Goal: Task Accomplishment & Management: Use online tool/utility

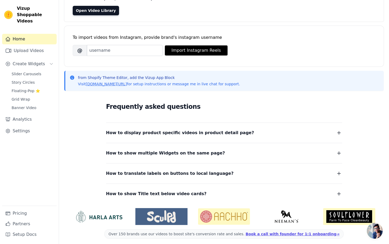
scroll to position [52, 0]
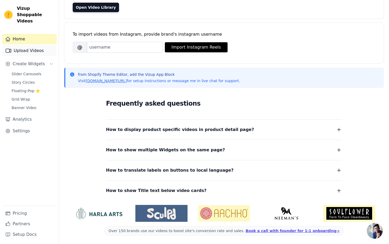
click at [33, 45] on link "Upload Videos" at bounding box center [29, 50] width 55 height 11
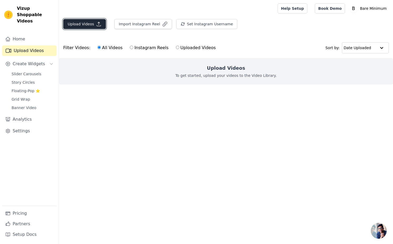
click at [80, 25] on button "Upload Videos" at bounding box center [84, 24] width 43 height 10
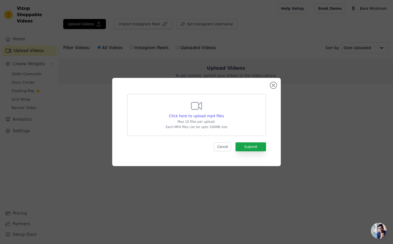
click at [207, 127] on p "Each MP4 files can be upto 100MB size" at bounding box center [197, 127] width 62 height 4
click at [224, 113] on input "Click here to upload mp4 files Max 10 files per upload. Each MP4 files can be u…" at bounding box center [224, 113] width 0 height 0
click at [206, 115] on span "Click here to upload mp4 files" at bounding box center [196, 116] width 55 height 4
click at [224, 113] on input "Click here to upload mp4 files Max 10 files per upload. Each MP4 files can be u…" at bounding box center [224, 113] width 0 height 0
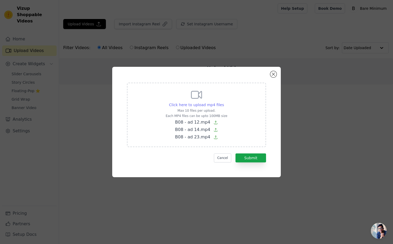
click at [196, 104] on span "Click here to upload mp4 files" at bounding box center [196, 105] width 55 height 4
click at [224, 102] on input "Click here to upload mp4 files Max 10 files per upload. Each MP4 files can be u…" at bounding box center [224, 102] width 0 height 0
type input "C:\fakepath\ad 6 - aug.mp4"
click at [251, 156] on button "Submit" at bounding box center [251, 157] width 31 height 9
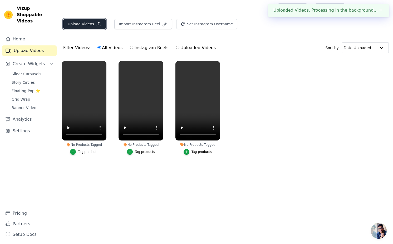
click at [89, 25] on button "Upload Videos" at bounding box center [84, 24] width 43 height 10
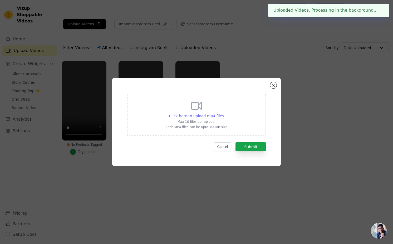
click at [196, 115] on span "Click here to upload mp4 files" at bounding box center [196, 116] width 55 height 4
click at [224, 113] on input "Click here to upload mp4 files Max 10 files per upload. Each MP4 files can be u…" at bounding box center [224, 113] width 0 height 0
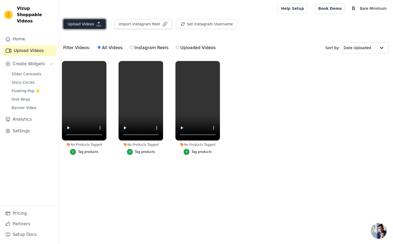
click at [94, 23] on button "Upload Videos" at bounding box center [84, 24] width 43 height 10
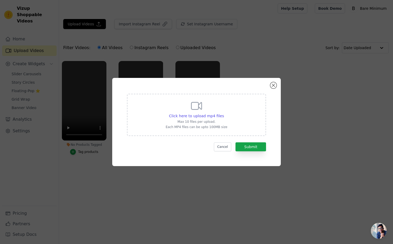
click at [202, 113] on div "Click here to upload mp4 files Max 10 files per upload. Each MP4 files can be u…" at bounding box center [197, 114] width 62 height 30
click at [224, 113] on input "Click here to upload mp4 files Max 10 files per upload. Each MP4 files can be u…" at bounding box center [224, 113] width 0 height 0
type input "C:\fakepath\B08 - ad 12.mp4"
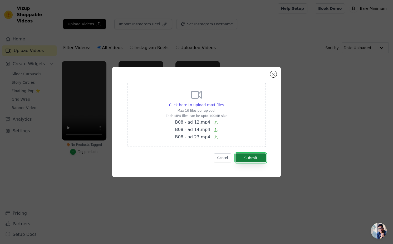
click at [251, 157] on button "Submit" at bounding box center [251, 157] width 31 height 9
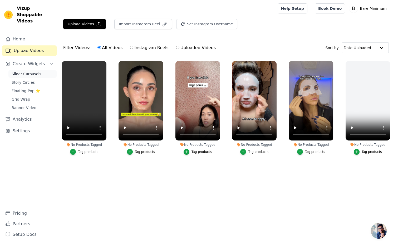
click at [23, 71] on span "Slider Carousels" at bounding box center [27, 73] width 30 height 5
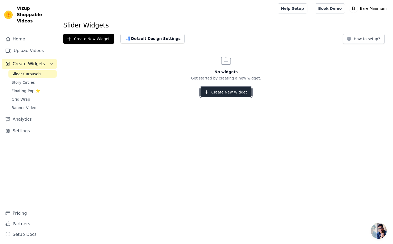
click at [203, 93] on button "Create New Widget" at bounding box center [226, 92] width 51 height 10
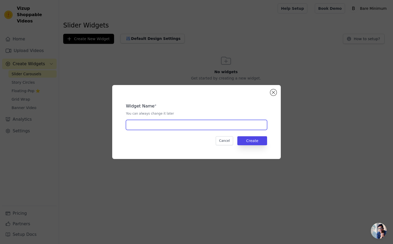
click at [173, 120] on input "text" at bounding box center [196, 125] width 141 height 10
type input "clgn msk"
click at [244, 128] on input "clgn msk" at bounding box center [196, 125] width 141 height 10
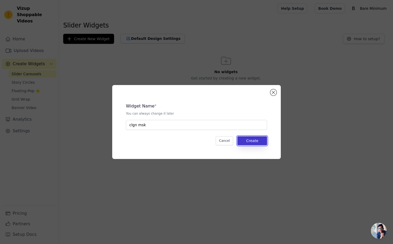
click at [248, 137] on button "Create" at bounding box center [253, 140] width 30 height 9
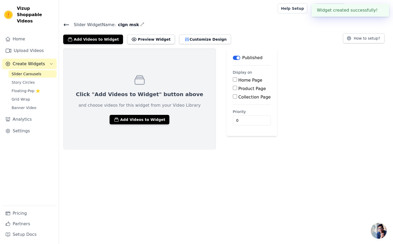
click at [233, 87] on input "Product Page" at bounding box center [235, 88] width 4 height 4
checkbox input "true"
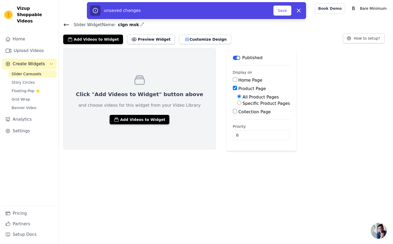
click at [243, 103] on label "Specific Product Pages" at bounding box center [266, 103] width 47 height 5
click at [237, 103] on input "Specific Product Pages" at bounding box center [239, 102] width 4 height 4
radio input "true"
click at [237, 116] on button "Select Products" at bounding box center [254, 115] width 35 height 9
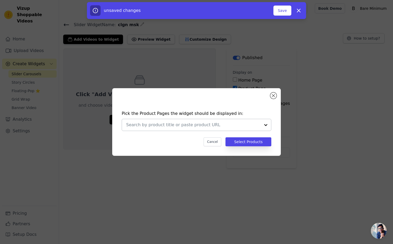
click at [233, 121] on div at bounding box center [193, 125] width 134 height 12
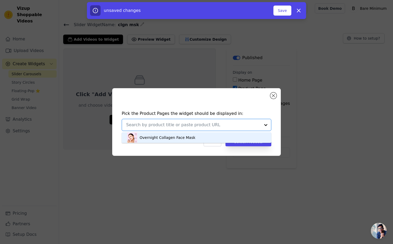
click at [227, 131] on div "Pick the Product Pages the widget should be displayed in: Overnight Collagen Fa…" at bounding box center [197, 128] width 160 height 46
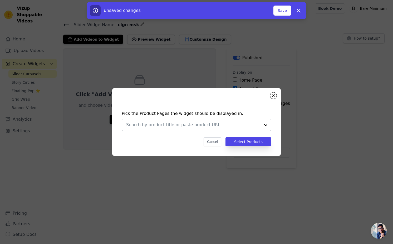
click at [230, 119] on div at bounding box center [197, 125] width 150 height 12
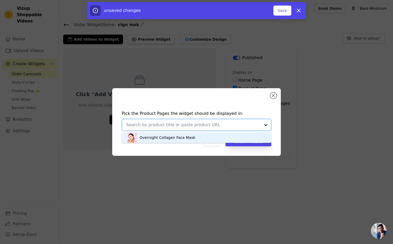
click at [230, 138] on div "Overnight Collagen Face Mask" at bounding box center [196, 137] width 139 height 11
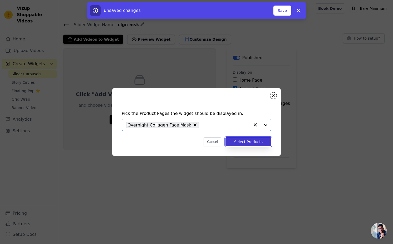
click at [237, 142] on button "Select Products" at bounding box center [249, 141] width 46 height 9
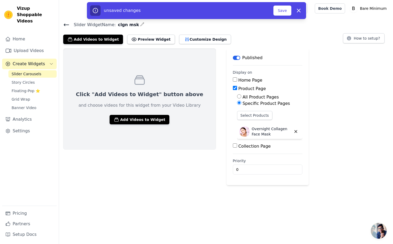
click at [233, 79] on input "Home Page" at bounding box center [235, 79] width 4 height 4
checkbox input "true"
click at [134, 118] on button "Add Videos to Widget" at bounding box center [140, 119] width 60 height 9
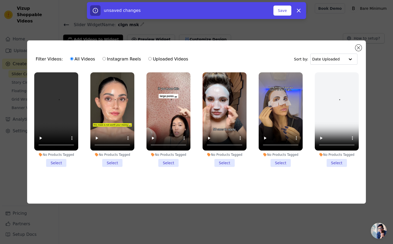
click at [167, 160] on li "No Products Tagged Select" at bounding box center [169, 119] width 44 height 95
click at [0, 0] on input "No Products Tagged Select" at bounding box center [0, 0] width 0 height 0
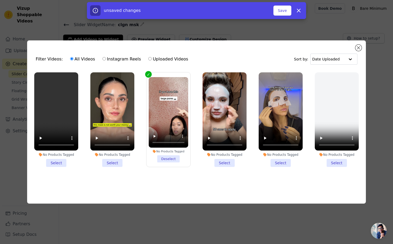
click at [112, 162] on li "No Products Tagged Select" at bounding box center [112, 119] width 44 height 95
click at [0, 0] on input "No Products Tagged Select" at bounding box center [0, 0] width 0 height 0
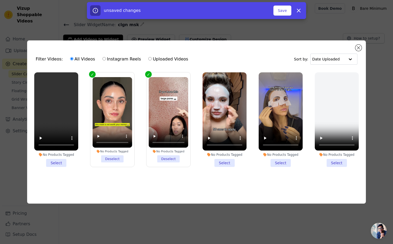
click at [225, 162] on li "No Products Tagged Select" at bounding box center [225, 119] width 44 height 95
click at [0, 0] on input "No Products Tagged Select" at bounding box center [0, 0] width 0 height 0
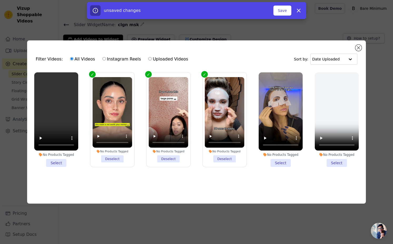
click at [59, 162] on li "No Products Tagged Select" at bounding box center [56, 119] width 44 height 95
click at [0, 0] on input "No Products Tagged Select" at bounding box center [0, 0] width 0 height 0
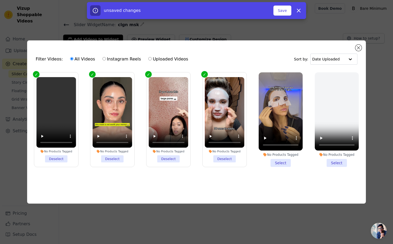
click at [283, 160] on li "No Products Tagged Select" at bounding box center [281, 119] width 44 height 95
click at [0, 0] on input "No Products Tagged Select" at bounding box center [0, 0] width 0 height 0
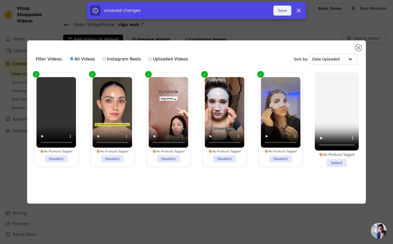
click at [284, 10] on button "Save" at bounding box center [283, 11] width 18 height 10
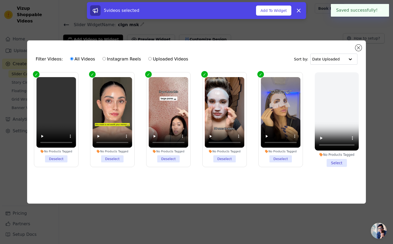
click at [283, 9] on button "Add To Widget" at bounding box center [273, 11] width 35 height 10
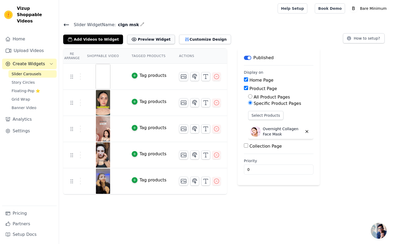
click at [146, 40] on button "Preview Widget" at bounding box center [150, 39] width 47 height 9
click at [107, 78] on img at bounding box center [103, 76] width 15 height 25
click at [65, 24] on icon at bounding box center [66, 25] width 5 height 2
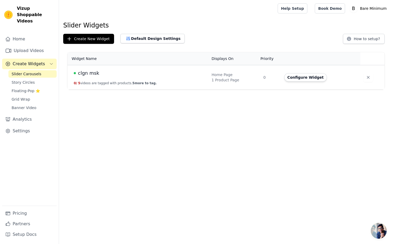
click at [289, 84] on td "Configure Widget" at bounding box center [321, 77] width 80 height 25
click at [290, 84] on td "Configure Widget" at bounding box center [321, 77] width 80 height 25
click at [302, 75] on button "Configure Widget" at bounding box center [305, 77] width 43 height 8
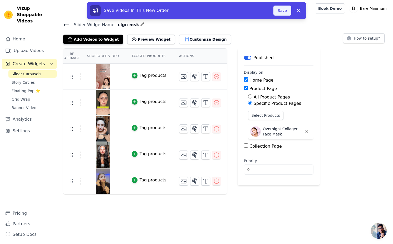
click at [275, 11] on button "Save" at bounding box center [283, 11] width 18 height 10
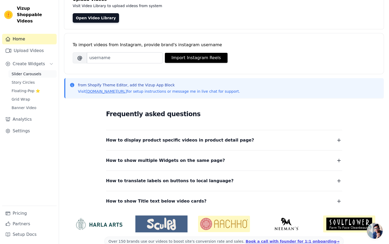
scroll to position [39, 0]
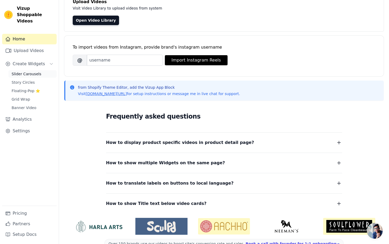
click at [15, 71] on span "Slider Carousels" at bounding box center [27, 73] width 30 height 5
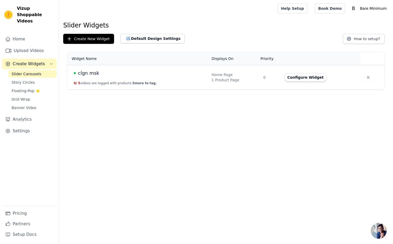
click at [120, 72] on div "clgn msk" at bounding box center [140, 72] width 132 height 7
click at [298, 74] on button "Configure Widget" at bounding box center [305, 77] width 43 height 8
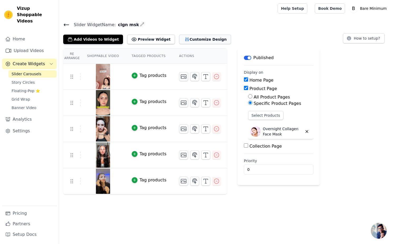
click at [194, 37] on button "Customize Design" at bounding box center [205, 39] width 52 height 9
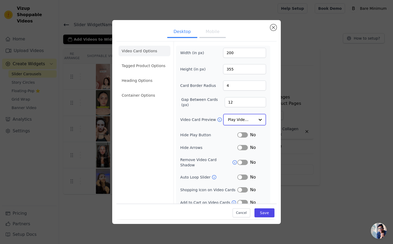
click at [243, 117] on input "Video Card Preview" at bounding box center [241, 119] width 27 height 11
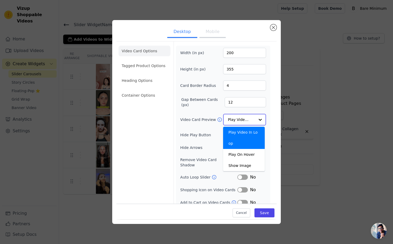
click at [243, 117] on input "Video Card Preview" at bounding box center [241, 119] width 27 height 11
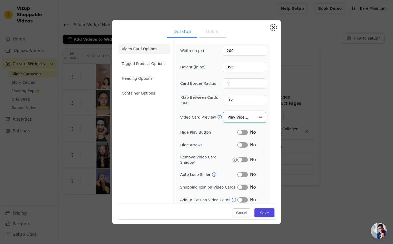
scroll to position [2, 0]
click at [238, 197] on button "Label" at bounding box center [243, 199] width 11 height 5
click at [212, 33] on button "Mobile" at bounding box center [213, 32] width 26 height 12
click at [189, 31] on button "Desktop" at bounding box center [182, 32] width 30 height 12
click at [214, 28] on button "Mobile" at bounding box center [213, 32] width 26 height 12
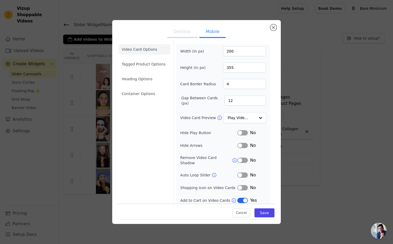
click at [178, 35] on button "Desktop" at bounding box center [182, 32] width 30 height 12
click at [208, 35] on button "Mobile" at bounding box center [213, 32] width 26 height 12
click at [182, 37] on button "Desktop" at bounding box center [182, 32] width 30 height 12
click at [207, 37] on button "Mobile" at bounding box center [213, 32] width 26 height 12
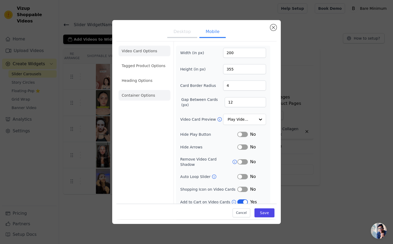
click at [151, 94] on li "Container Options" at bounding box center [145, 95] width 52 height 11
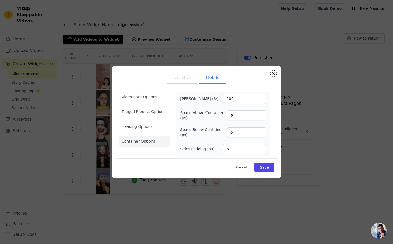
click at [155, 120] on ul "Video Card Options Tagged Product Options Heading Options Container Options" at bounding box center [145, 118] width 52 height 59
click at [152, 122] on li "Heading Options" at bounding box center [145, 126] width 52 height 11
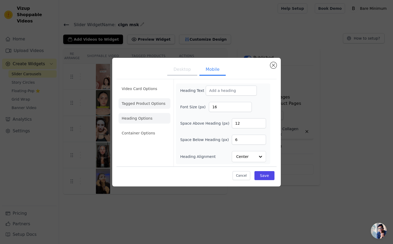
click at [148, 128] on li "Tagged Product Options" at bounding box center [145, 133] width 52 height 11
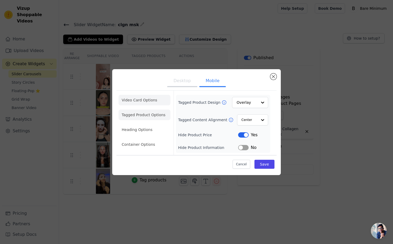
click at [145, 109] on li "Video Card Options" at bounding box center [145, 114] width 52 height 11
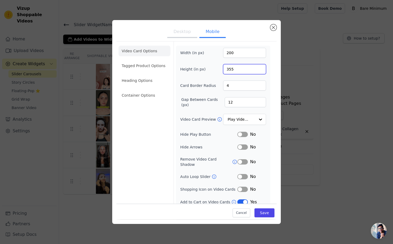
click at [242, 71] on input "355" at bounding box center [244, 69] width 43 height 10
click at [243, 119] on input "Video Card Preview" at bounding box center [241, 119] width 27 height 11
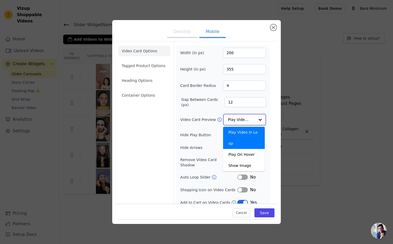
click at [243, 117] on input "Video Card Preview" at bounding box center [241, 119] width 27 height 11
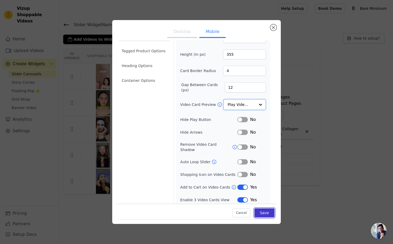
scroll to position [14, 0]
click at [264, 210] on button "Save" at bounding box center [265, 212] width 20 height 9
